Goal: Navigation & Orientation: Find specific page/section

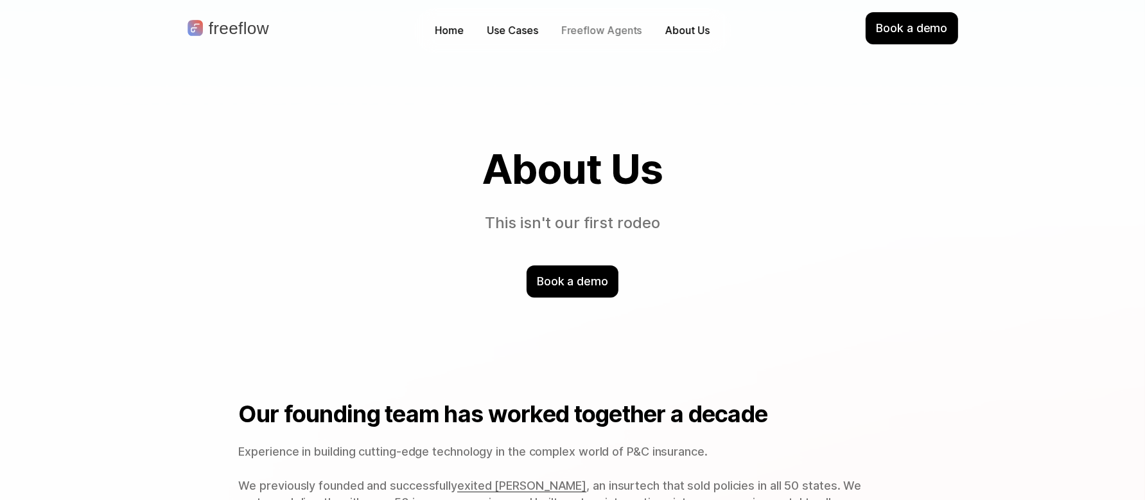
click at [580, 37] on p "Freeflow Agents" at bounding box center [601, 30] width 81 height 15
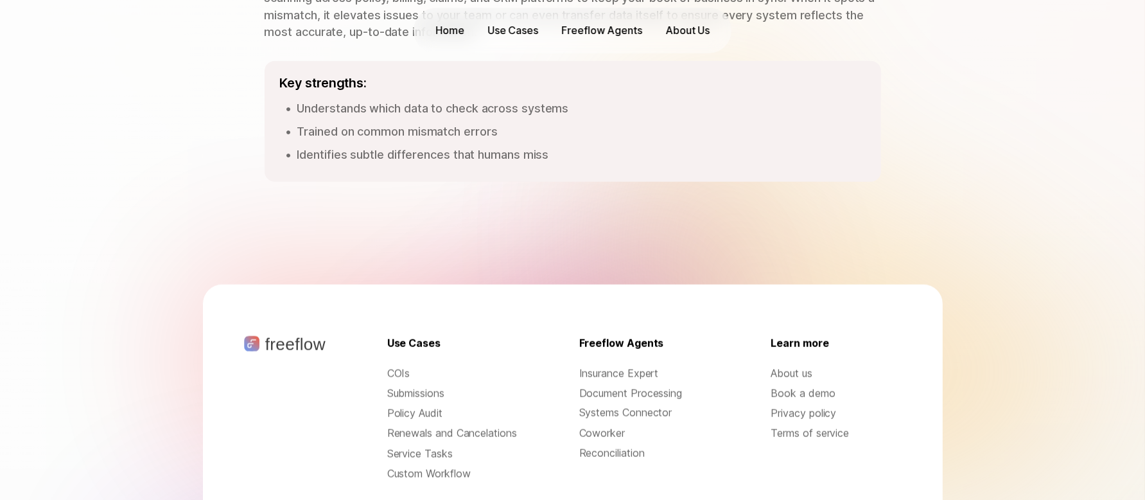
scroll to position [2026, 0]
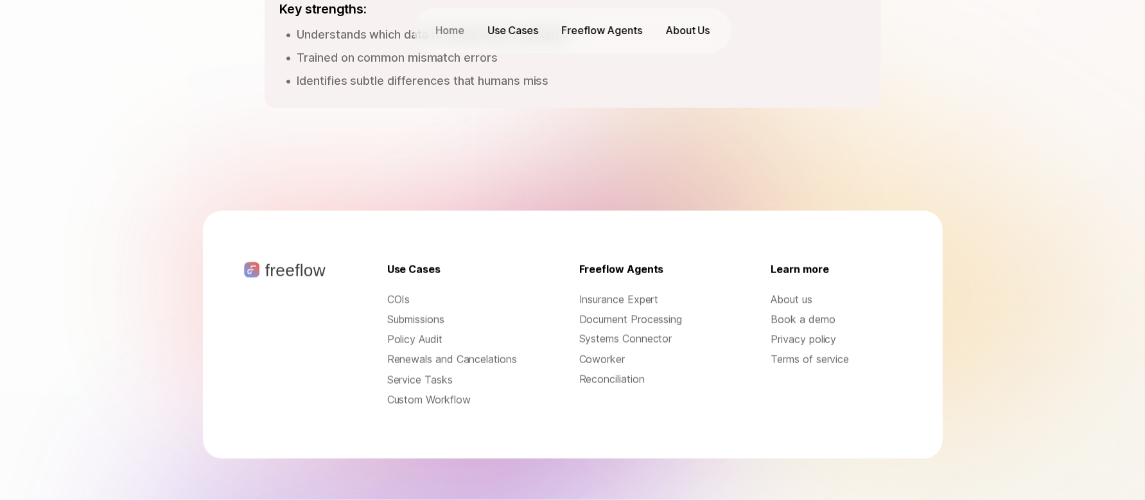
click at [451, 32] on p "Home" at bounding box center [449, 30] width 29 height 15
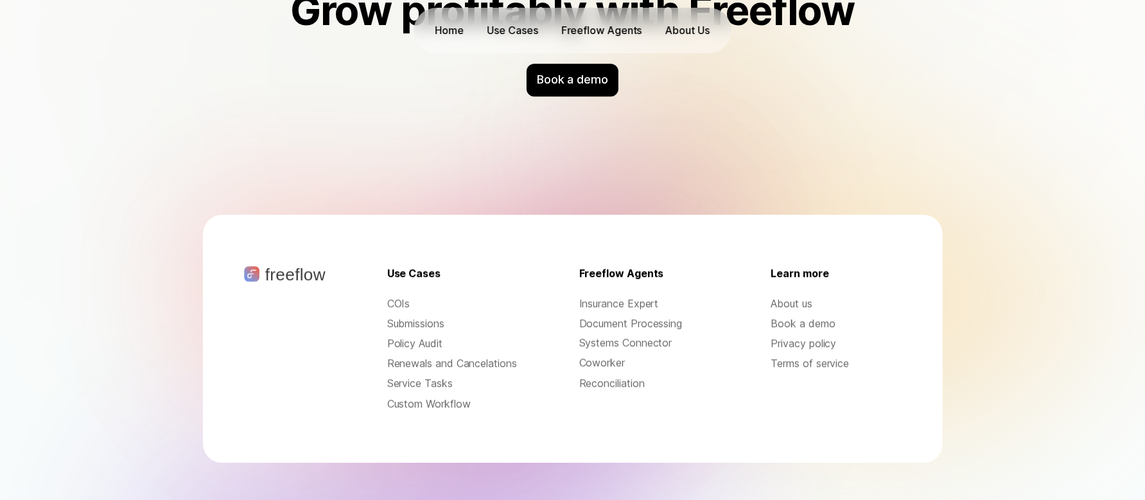
scroll to position [4212, 0]
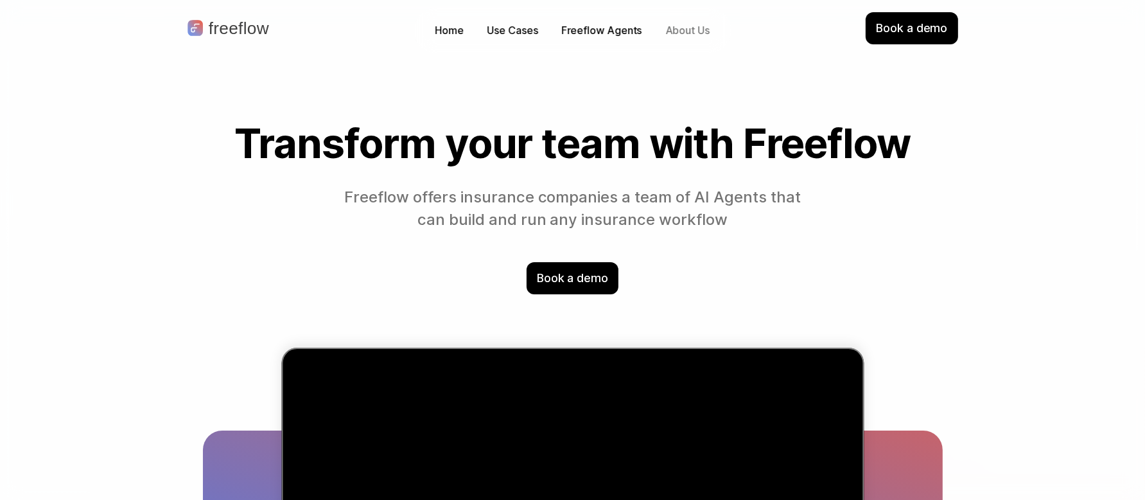
click at [670, 31] on p "About Us" at bounding box center [687, 30] width 44 height 15
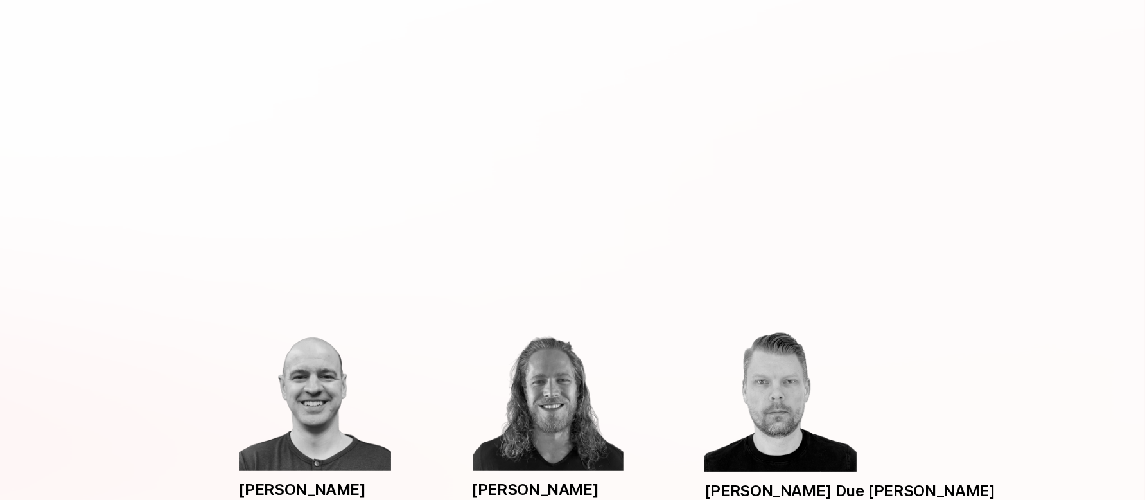
scroll to position [385, 0]
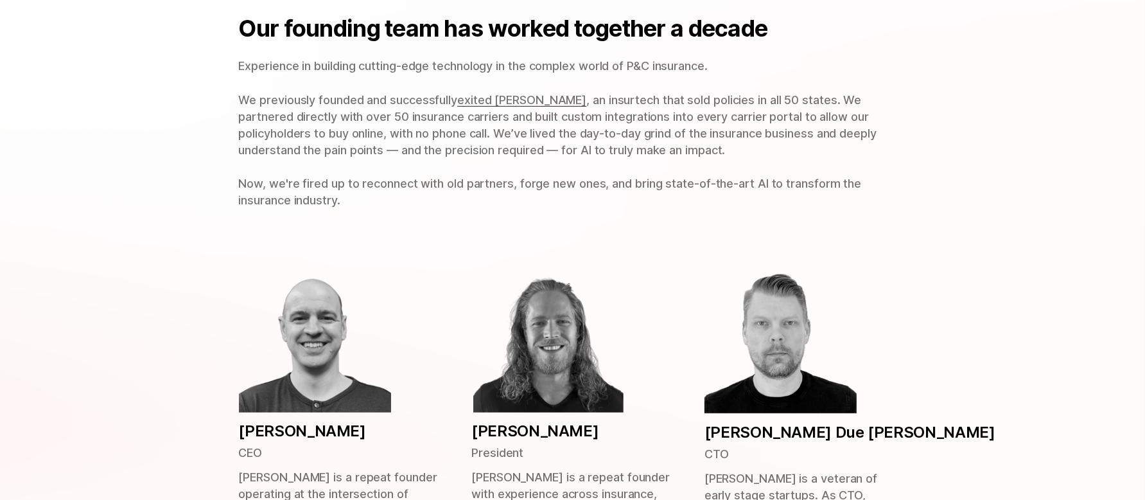
click at [469, 97] on span "exited [PERSON_NAME]" at bounding box center [521, 99] width 129 height 13
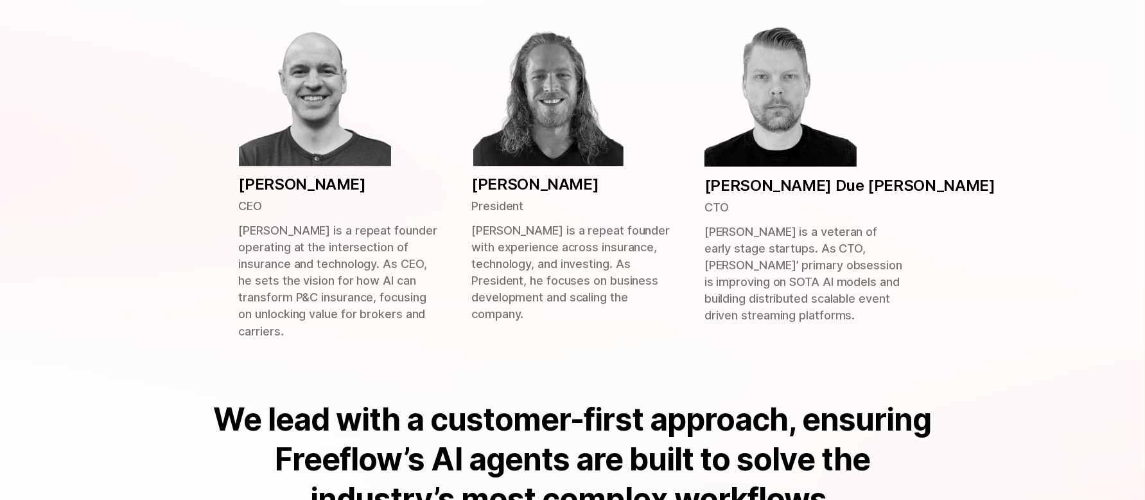
scroll to position [642, 0]
